Goal: Task Accomplishment & Management: Manage account settings

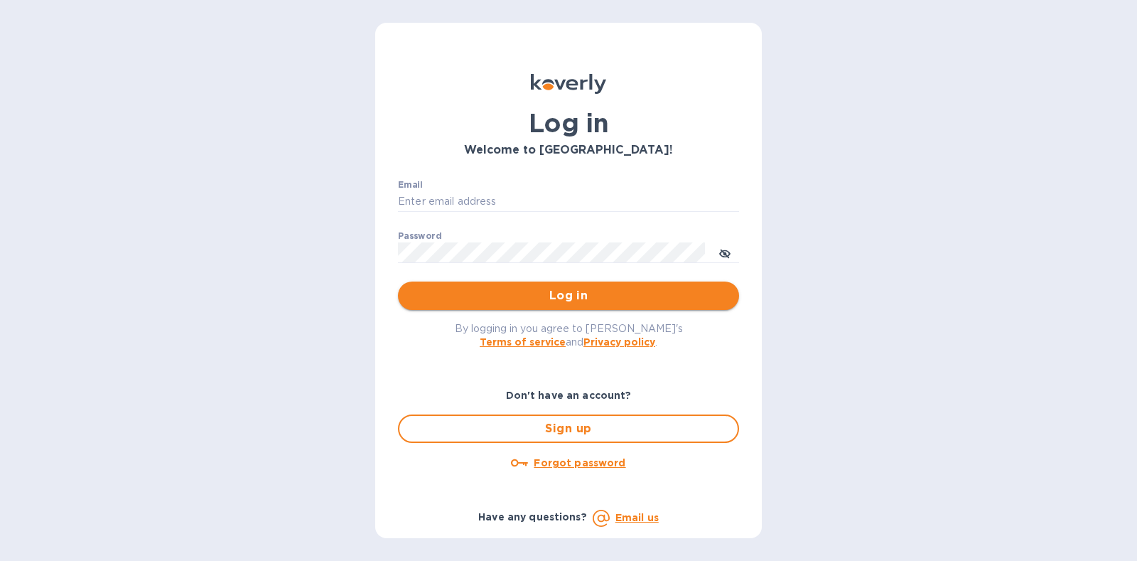
type input "[PERSON_NAME][EMAIL_ADDRESS][DOMAIN_NAME]"
click at [559, 303] on span "Log in" at bounding box center [568, 295] width 318 height 17
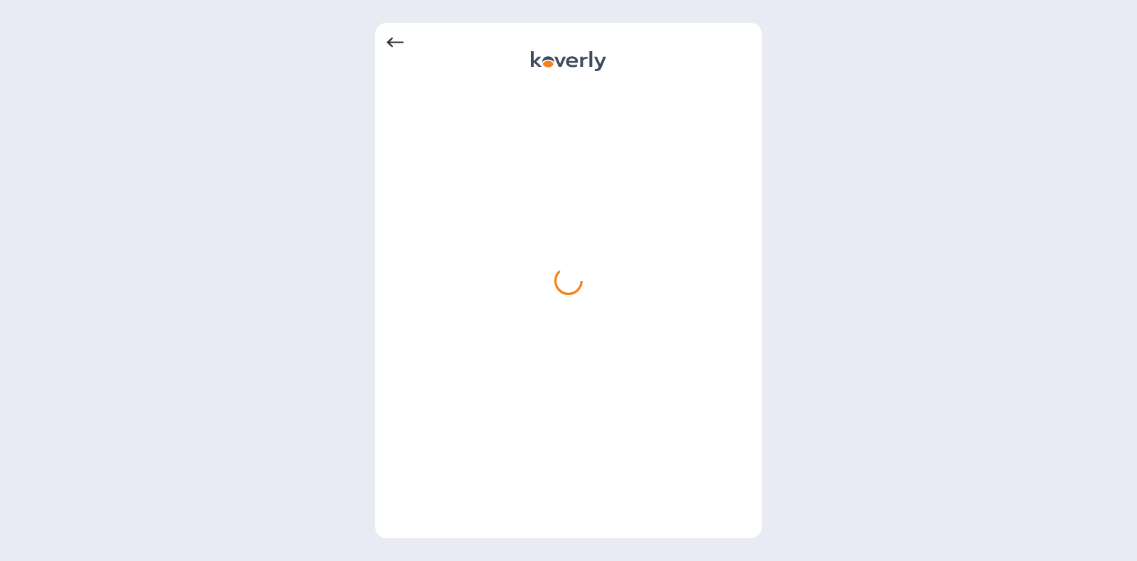
drag, startPoint x: 812, startPoint y: 296, endPoint x: 828, endPoint y: 109, distance: 186.9
click at [828, 109] on div at bounding box center [568, 280] width 1137 height 561
click at [387, 38] on icon at bounding box center [395, 42] width 17 height 17
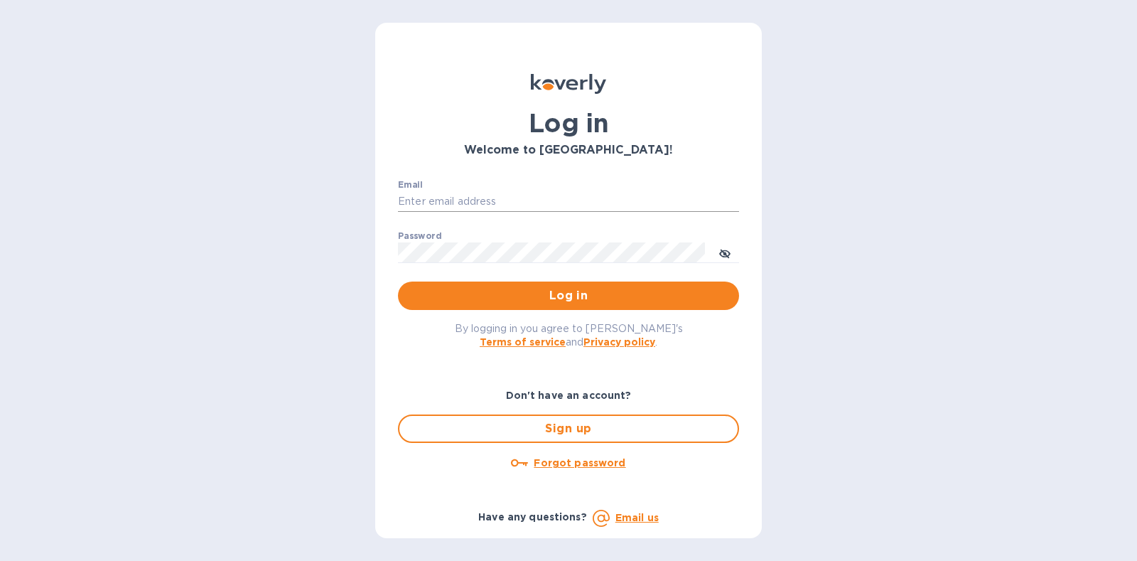
type input "[PERSON_NAME][EMAIL_ADDRESS][DOMAIN_NAME]"
click at [567, 289] on span "Log in" at bounding box center [568, 295] width 318 height 17
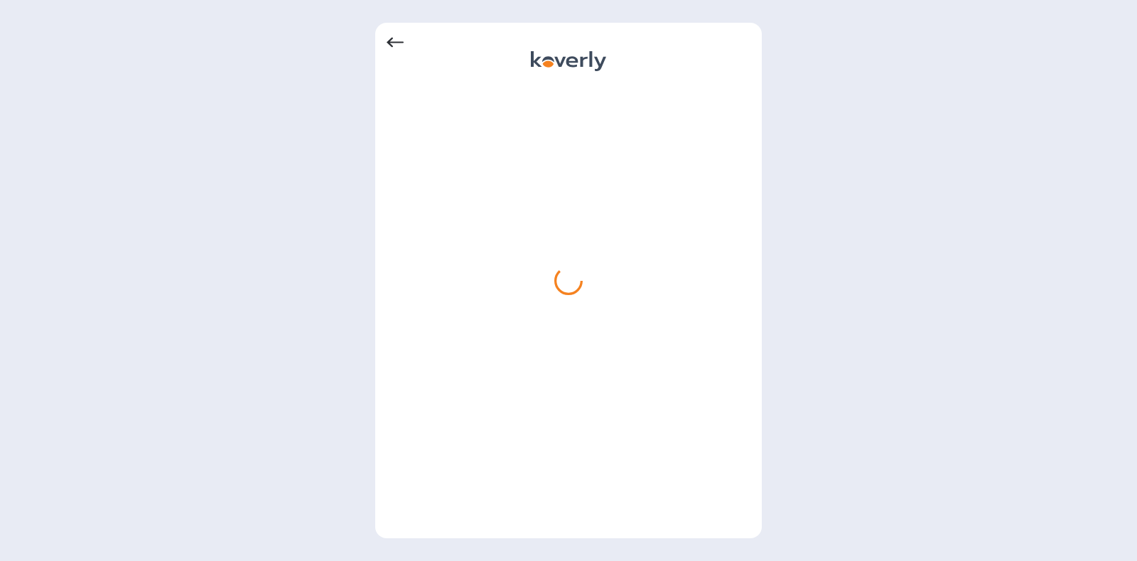
click at [762, 227] on div at bounding box center [568, 280] width 1137 height 561
click at [401, 35] on icon at bounding box center [395, 42] width 17 height 17
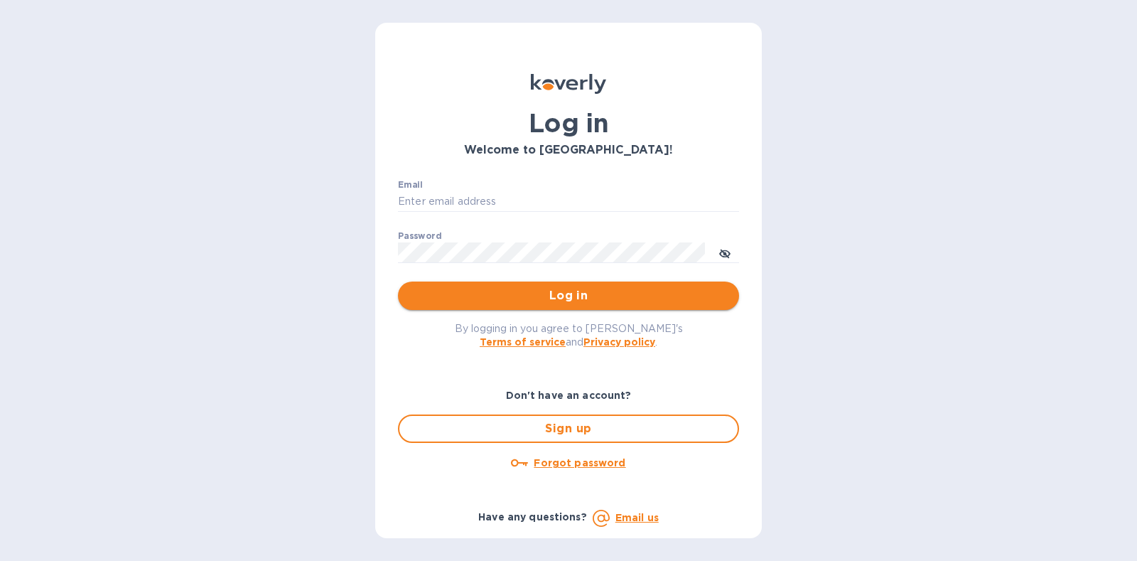
type input "[PERSON_NAME][EMAIL_ADDRESS][DOMAIN_NAME]"
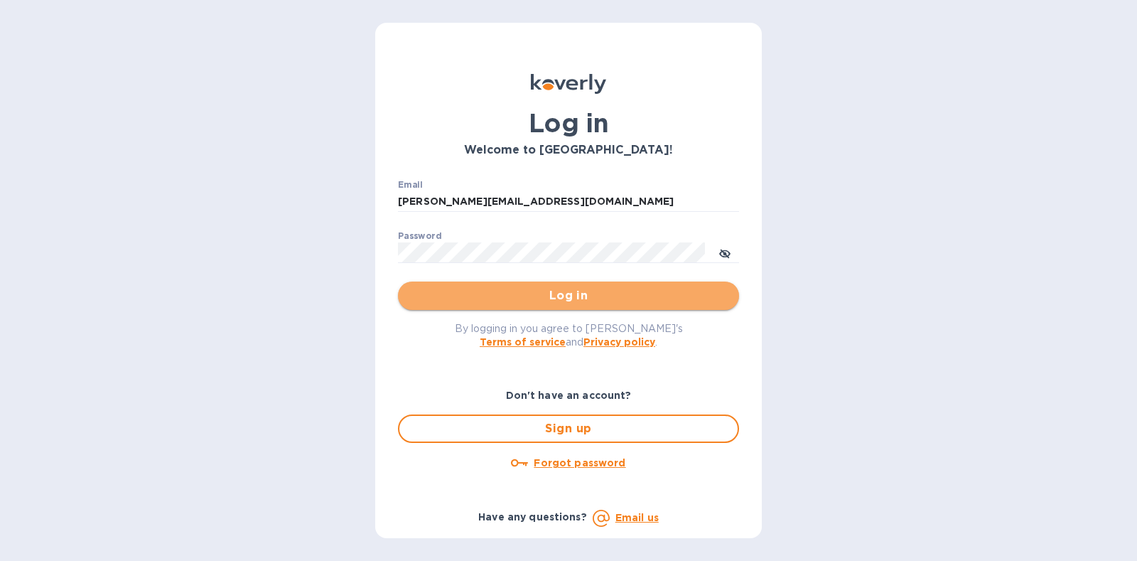
click at [596, 304] on button "Log in" at bounding box center [568, 295] width 341 height 28
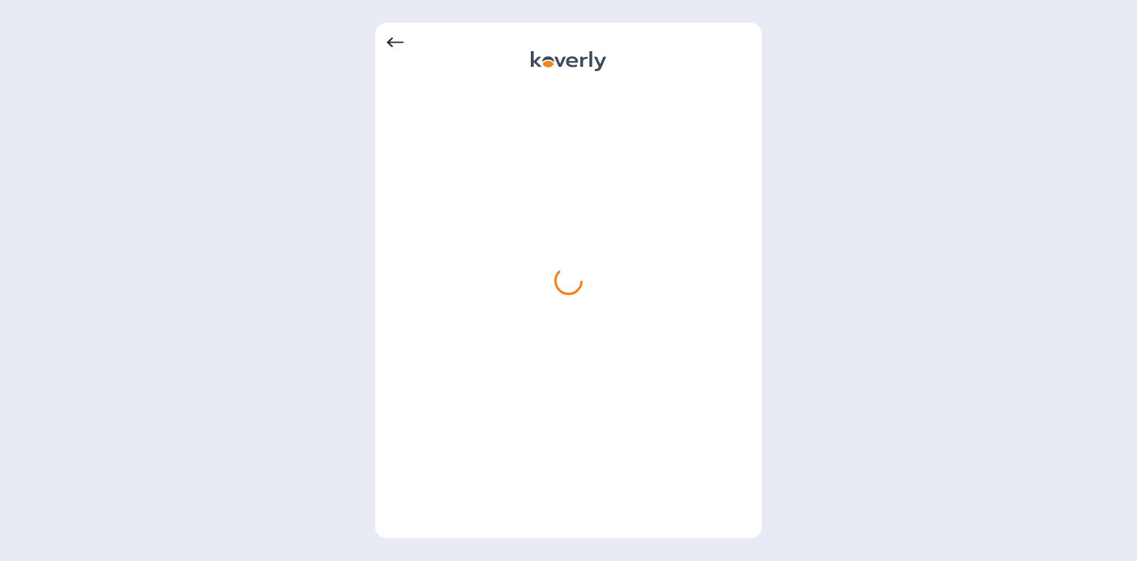
click at [387, 37] on icon at bounding box center [395, 42] width 17 height 17
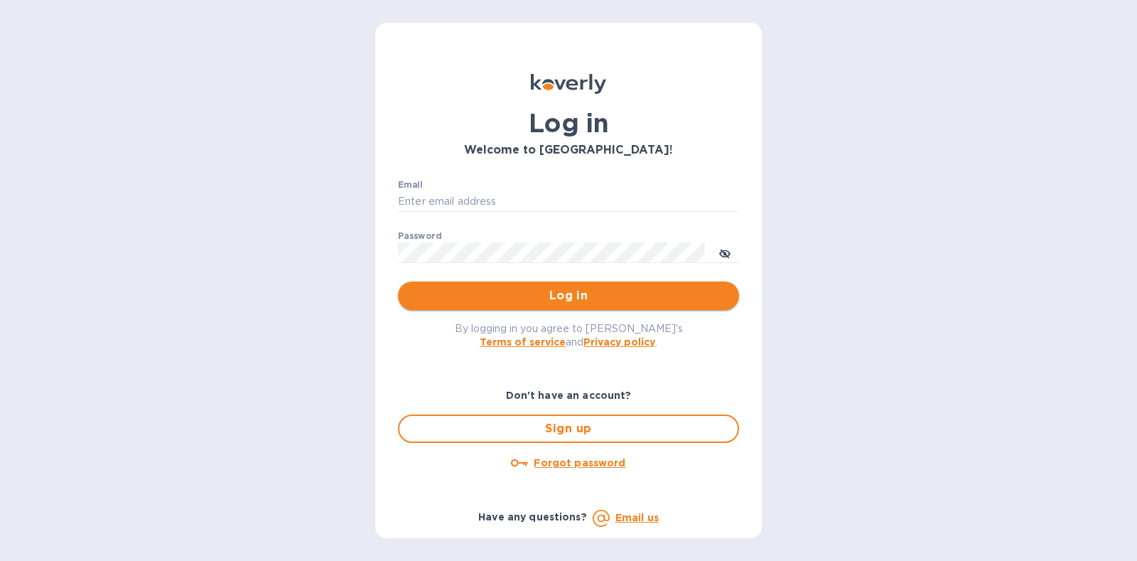
type input "[PERSON_NAME][EMAIL_ADDRESS][DOMAIN_NAME]"
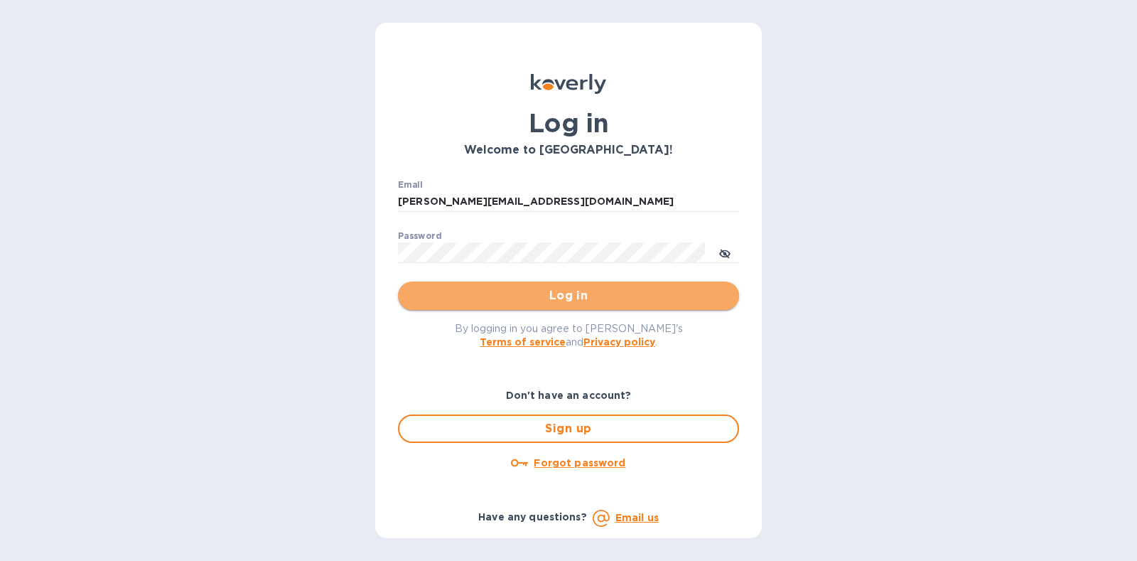
click at [557, 287] on span "Log in" at bounding box center [568, 295] width 318 height 17
